Goal: Information Seeking & Learning: Learn about a topic

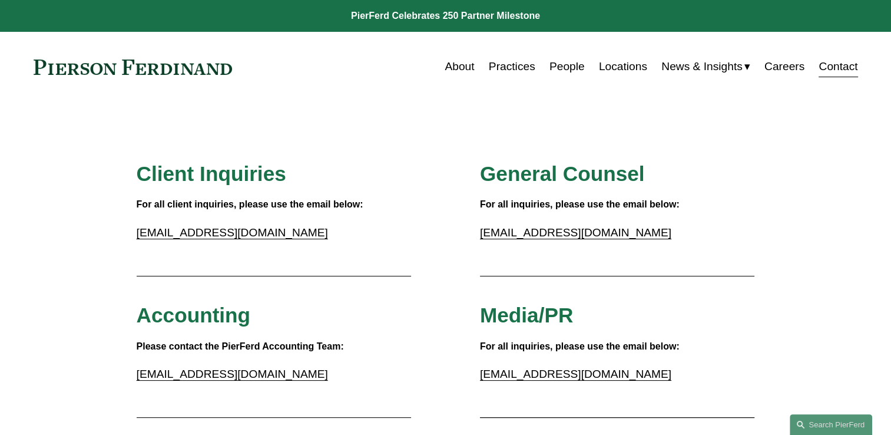
click at [138, 72] on link at bounding box center [133, 66] width 199 height 15
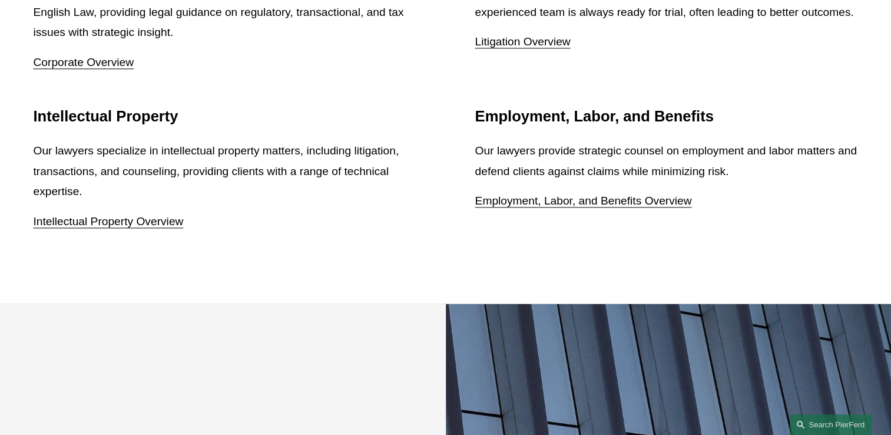
scroll to position [1191, 0]
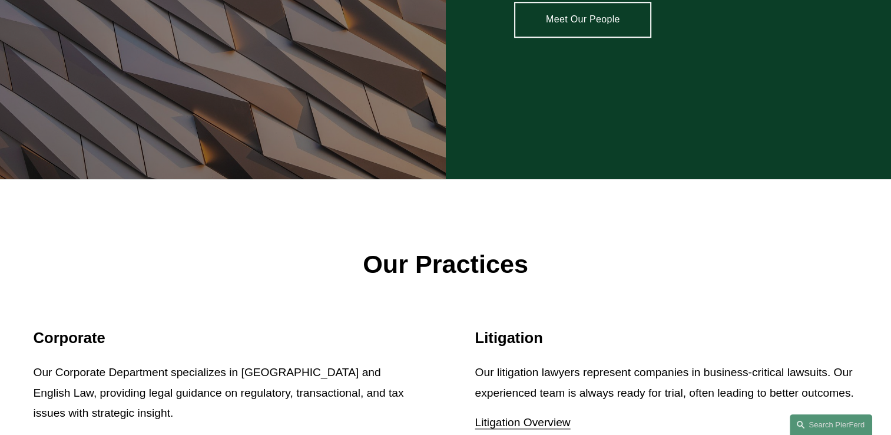
drag, startPoint x: 624, startPoint y: 455, endPoint x: 744, endPoint y: 87, distance: 387.7
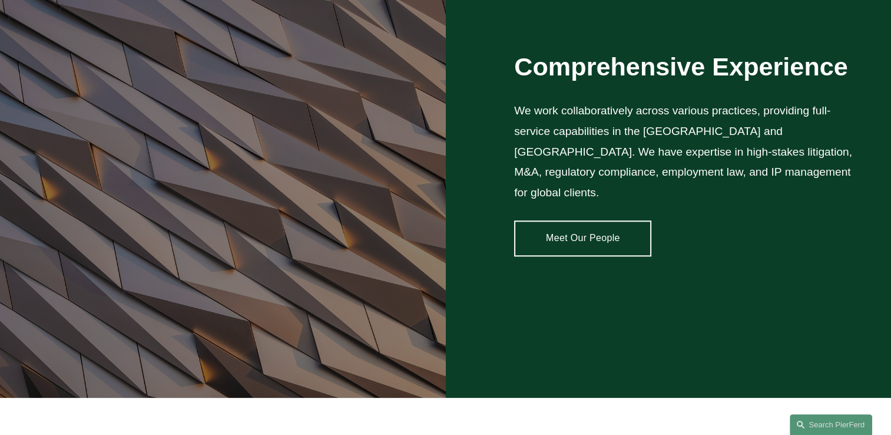
scroll to position [1522, 0]
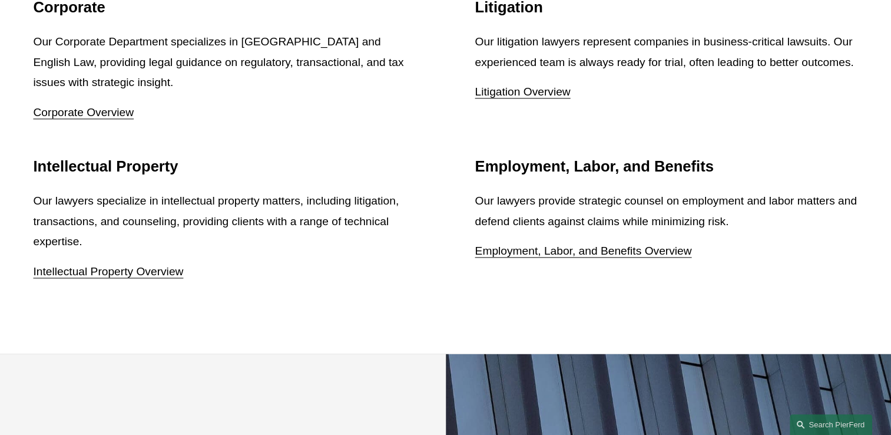
click at [553, 244] on link "Employment, Labor, and Benefits Overview" at bounding box center [583, 250] width 217 height 12
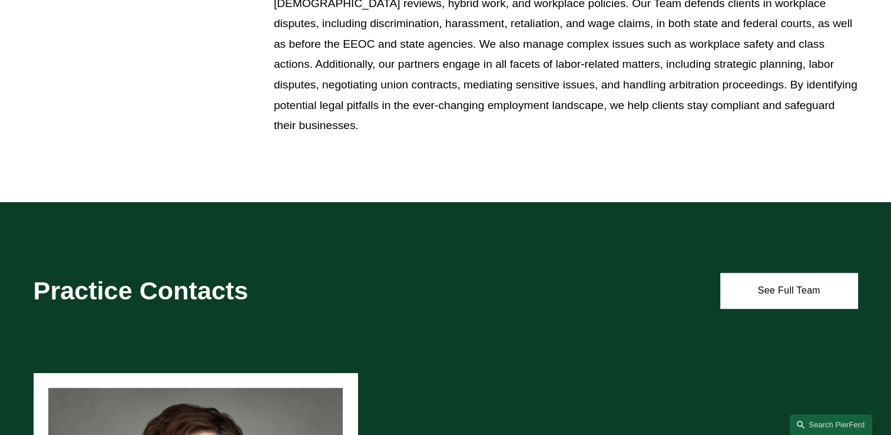
scroll to position [918, 0]
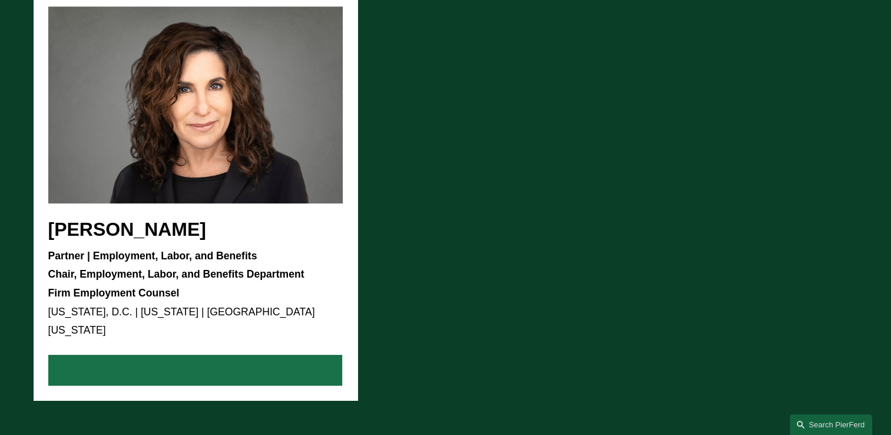
click at [254, 362] on link "View Bio" at bounding box center [195, 369] width 294 height 31
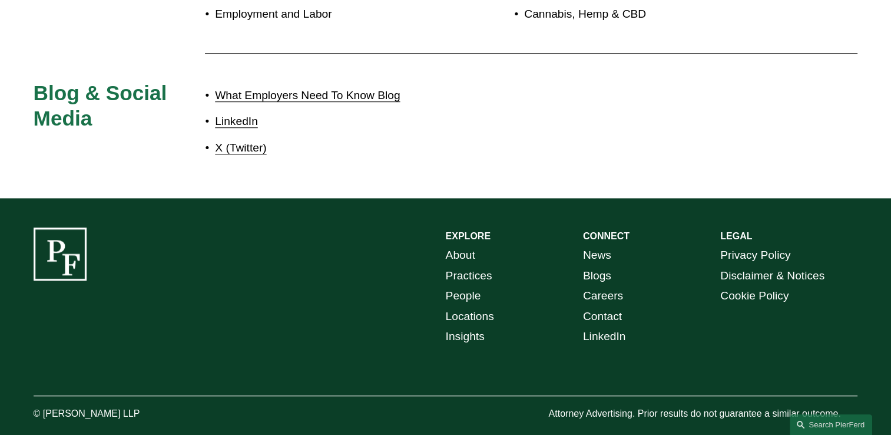
scroll to position [549, 0]
